Goal: Task Accomplishment & Management: Manage account settings

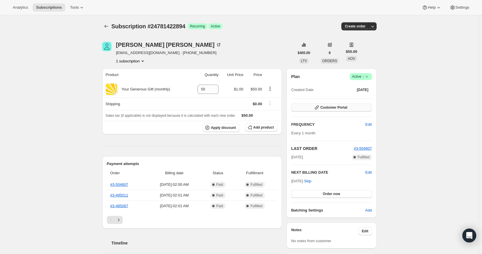
click at [350, 107] on button "Customer Portal" at bounding box center [331, 107] width 81 height 8
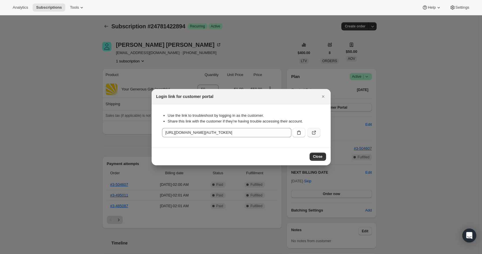
click at [314, 134] on icon ":rbt:" at bounding box center [314, 133] width 6 height 6
drag, startPoint x: 318, startPoint y: 156, endPoint x: 314, endPoint y: 155, distance: 4.1
click at [318, 156] on span "Close" at bounding box center [318, 156] width 10 height 5
